Goal: Transaction & Acquisition: Purchase product/service

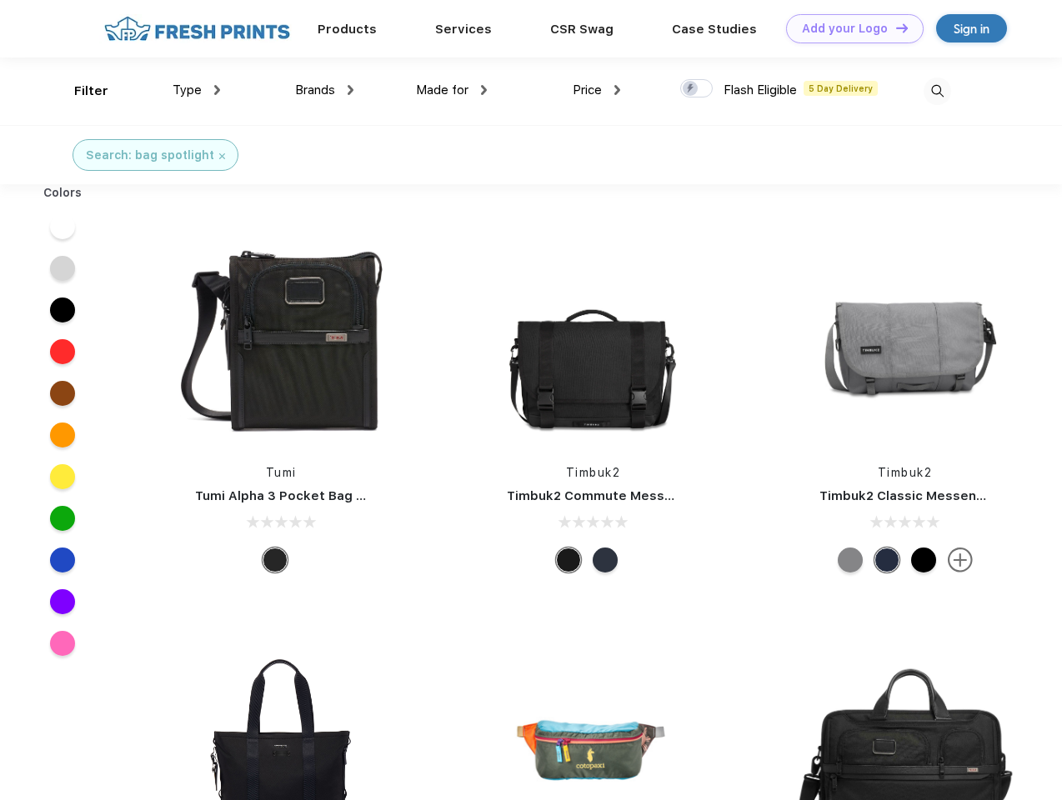
click at [849, 28] on link "Add your Logo Design Tool" at bounding box center [855, 28] width 138 height 29
click at [0, 0] on div "Design Tool" at bounding box center [0, 0] width 0 height 0
click at [894, 28] on link "Add your Logo Design Tool" at bounding box center [855, 28] width 138 height 29
click at [80, 91] on div "Filter" at bounding box center [91, 91] width 34 height 19
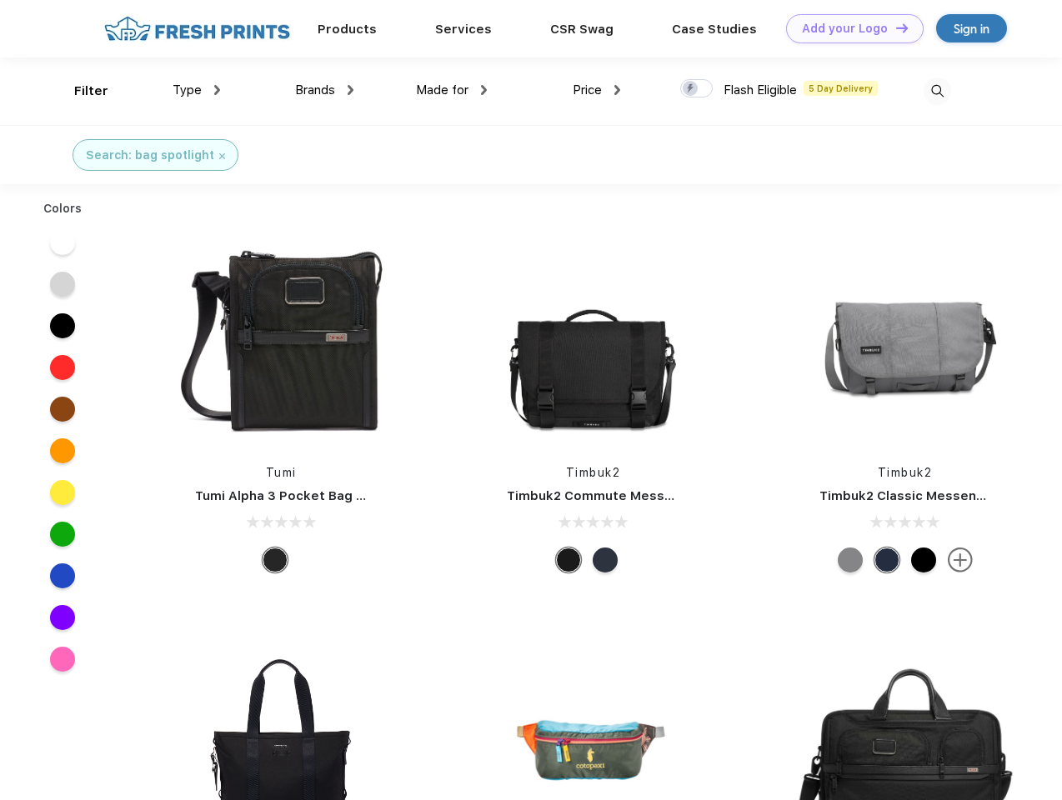
click at [197, 90] on span "Type" at bounding box center [187, 90] width 29 height 15
click at [324, 90] on span "Brands" at bounding box center [315, 90] width 40 height 15
click at [452, 90] on span "Made for" at bounding box center [442, 90] width 53 height 15
click at [597, 90] on span "Price" at bounding box center [587, 90] width 29 height 15
click at [697, 89] on div at bounding box center [696, 88] width 33 height 18
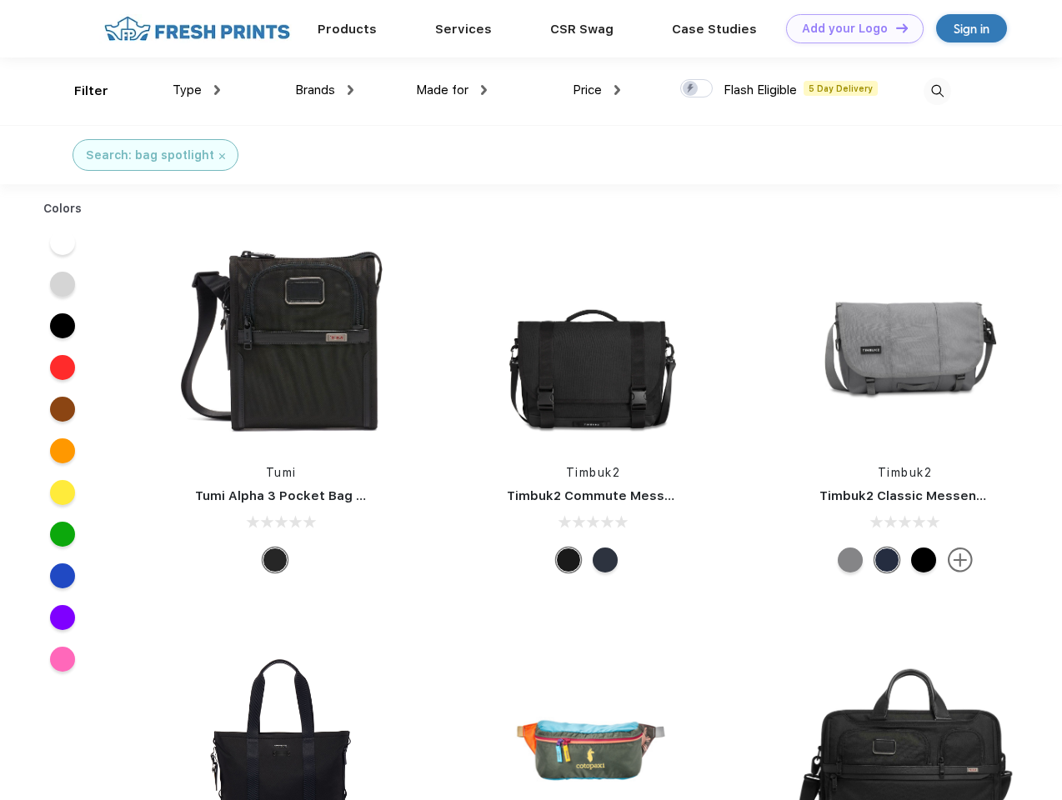
click at [691, 89] on input "checkbox" at bounding box center [685, 83] width 11 height 11
click at [937, 91] on img at bounding box center [938, 92] width 28 height 28
